Goal: Task Accomplishment & Management: Use online tool/utility

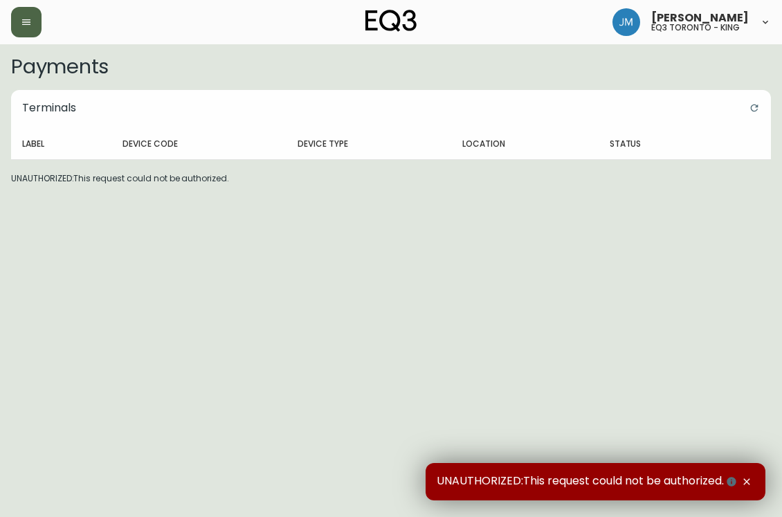
click at [21, 26] on icon "button" at bounding box center [26, 22] width 11 height 11
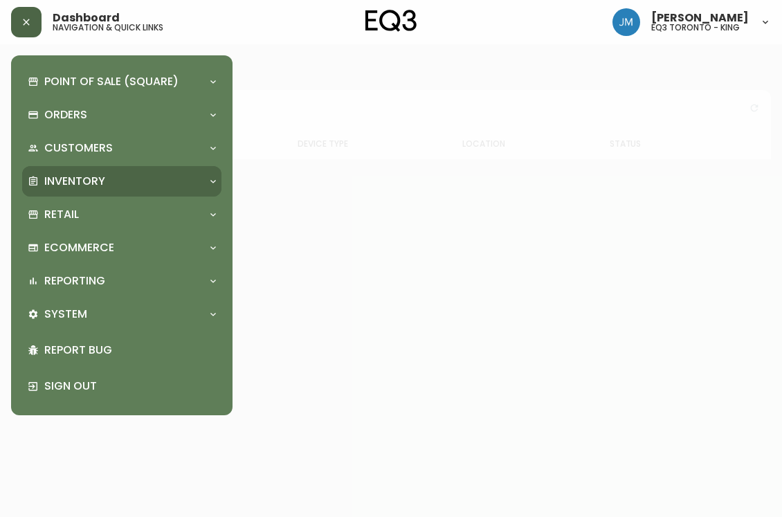
click at [60, 172] on div "Inventory" at bounding box center [121, 181] width 199 height 30
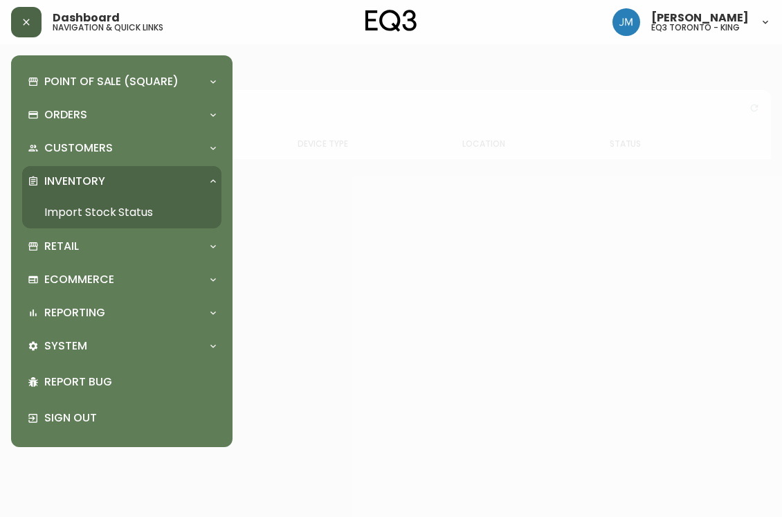
click at [76, 214] on link "Import Stock Status" at bounding box center [121, 213] width 199 height 32
